Goal: Task Accomplishment & Management: Use online tool/utility

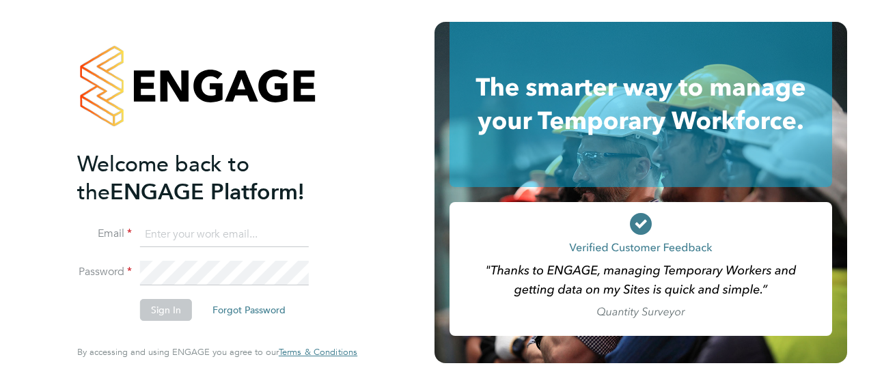
type input "[EMAIL_ADDRESS][DOMAIN_NAME]"
click at [154, 310] on button "Sign In" at bounding box center [166, 310] width 52 height 22
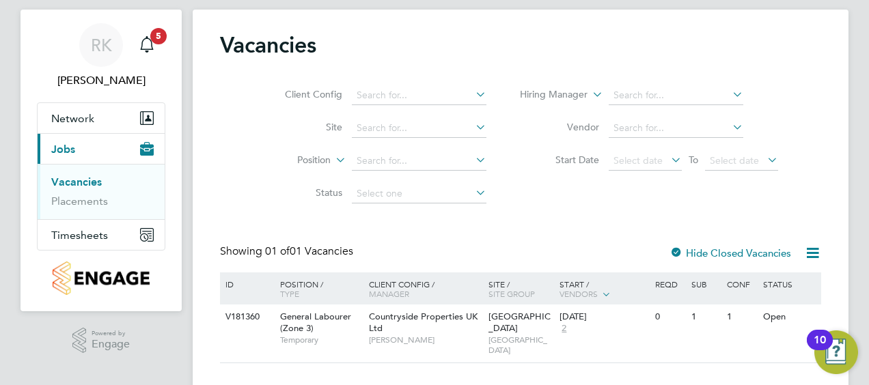
scroll to position [45, 0]
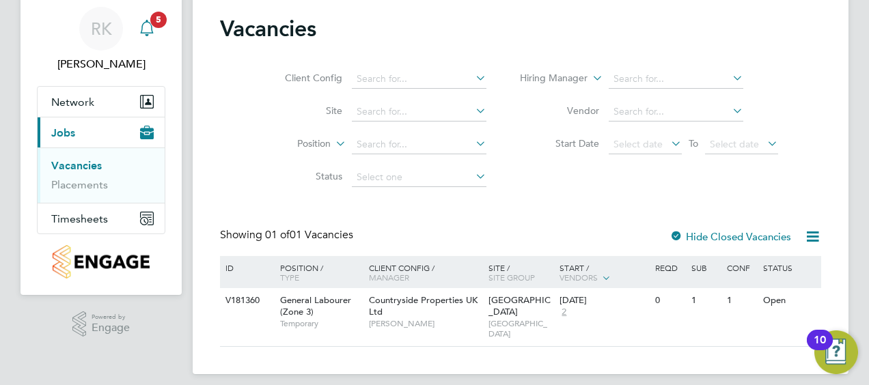
click at [141, 31] on icon "Main navigation" at bounding box center [146, 27] width 13 height 14
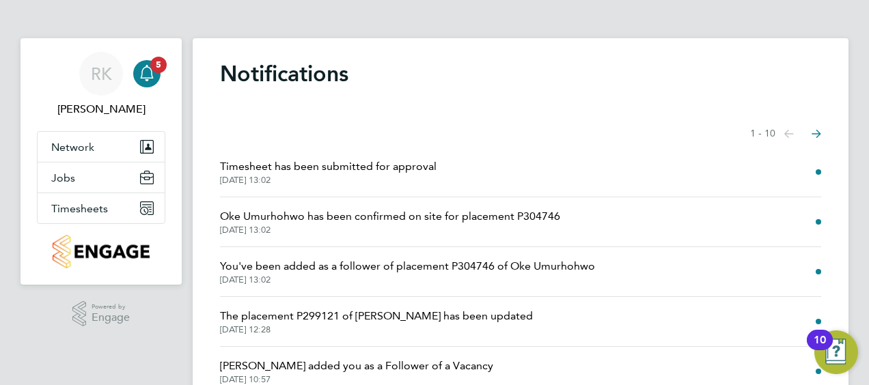
click at [276, 167] on span "Timesheet has been submitted for approval" at bounding box center [328, 166] width 217 height 16
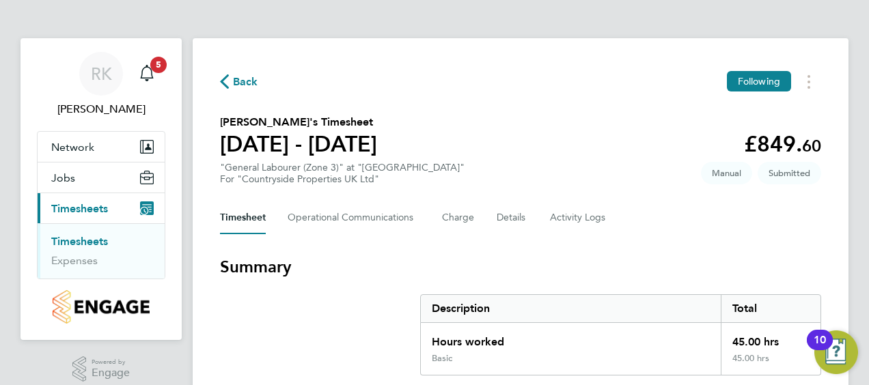
scroll to position [273, 0]
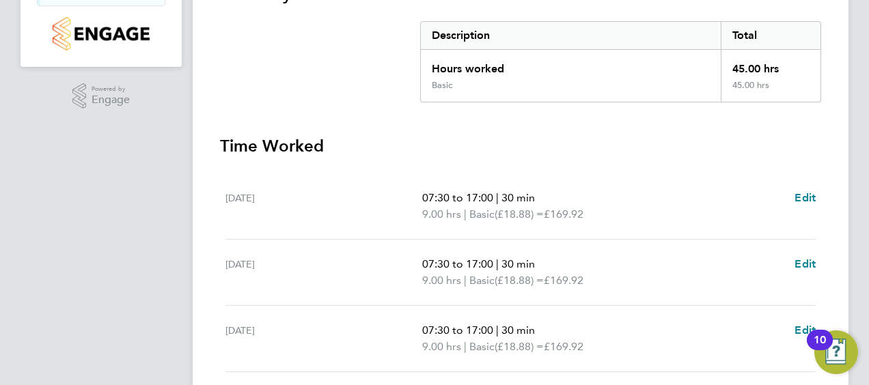
click at [400, 130] on section "Summary Description Total Hours worked 45.00 hrs Basic 45.00 hrs Time Worked [D…" at bounding box center [520, 326] width 601 height 687
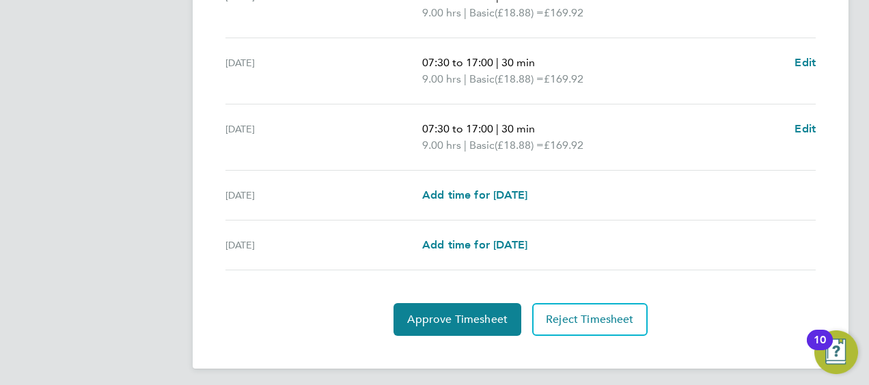
scroll to position [610, 0]
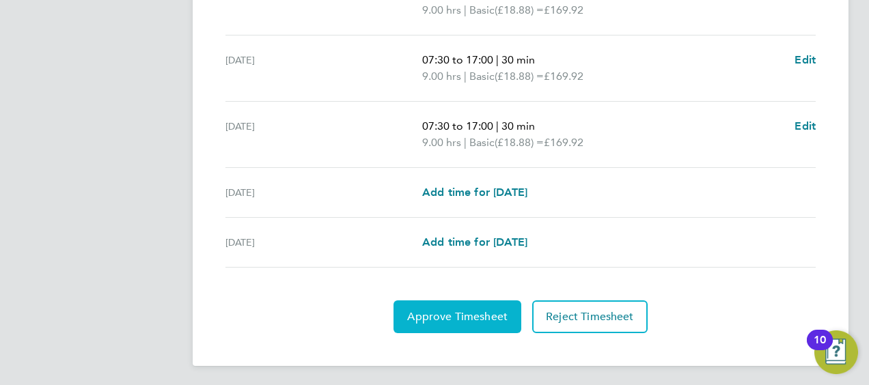
click at [437, 310] on span "Approve Timesheet" at bounding box center [457, 317] width 100 height 14
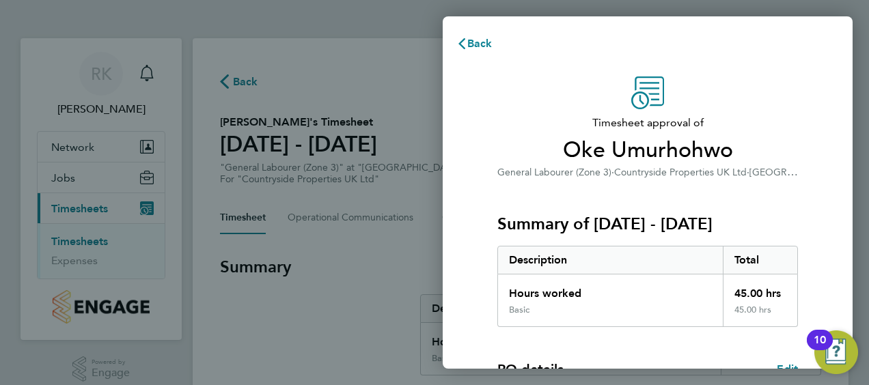
scroll to position [268, 0]
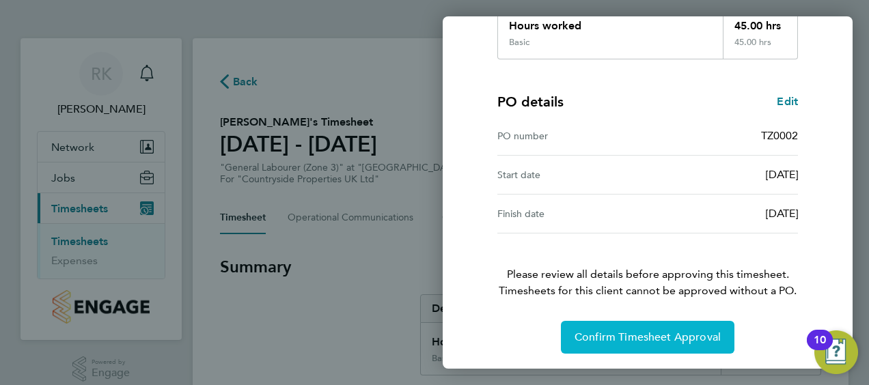
click at [626, 337] on span "Confirm Timesheet Approval" at bounding box center [647, 338] width 146 height 14
